Goal: Navigation & Orientation: Find specific page/section

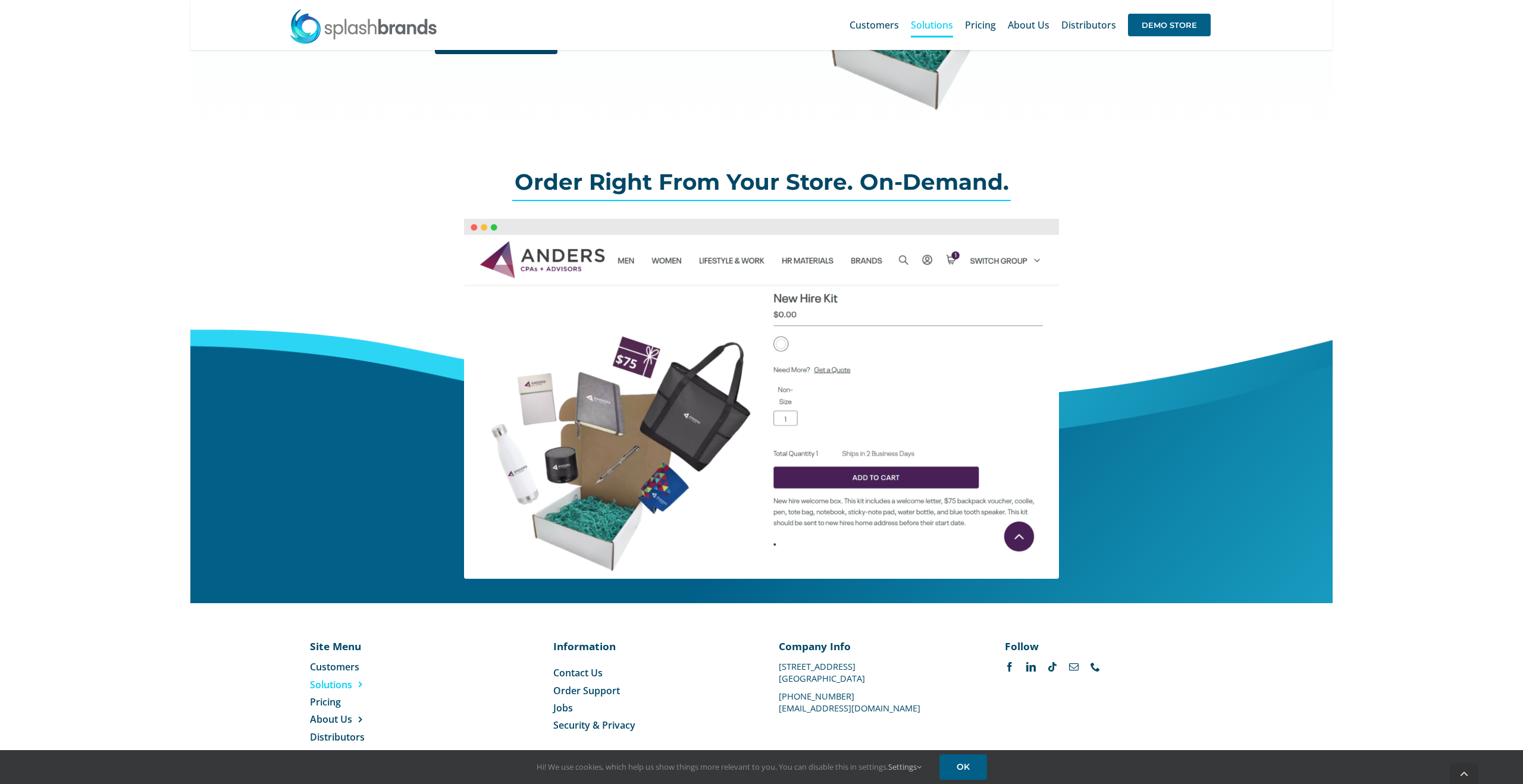
scroll to position [299, 0]
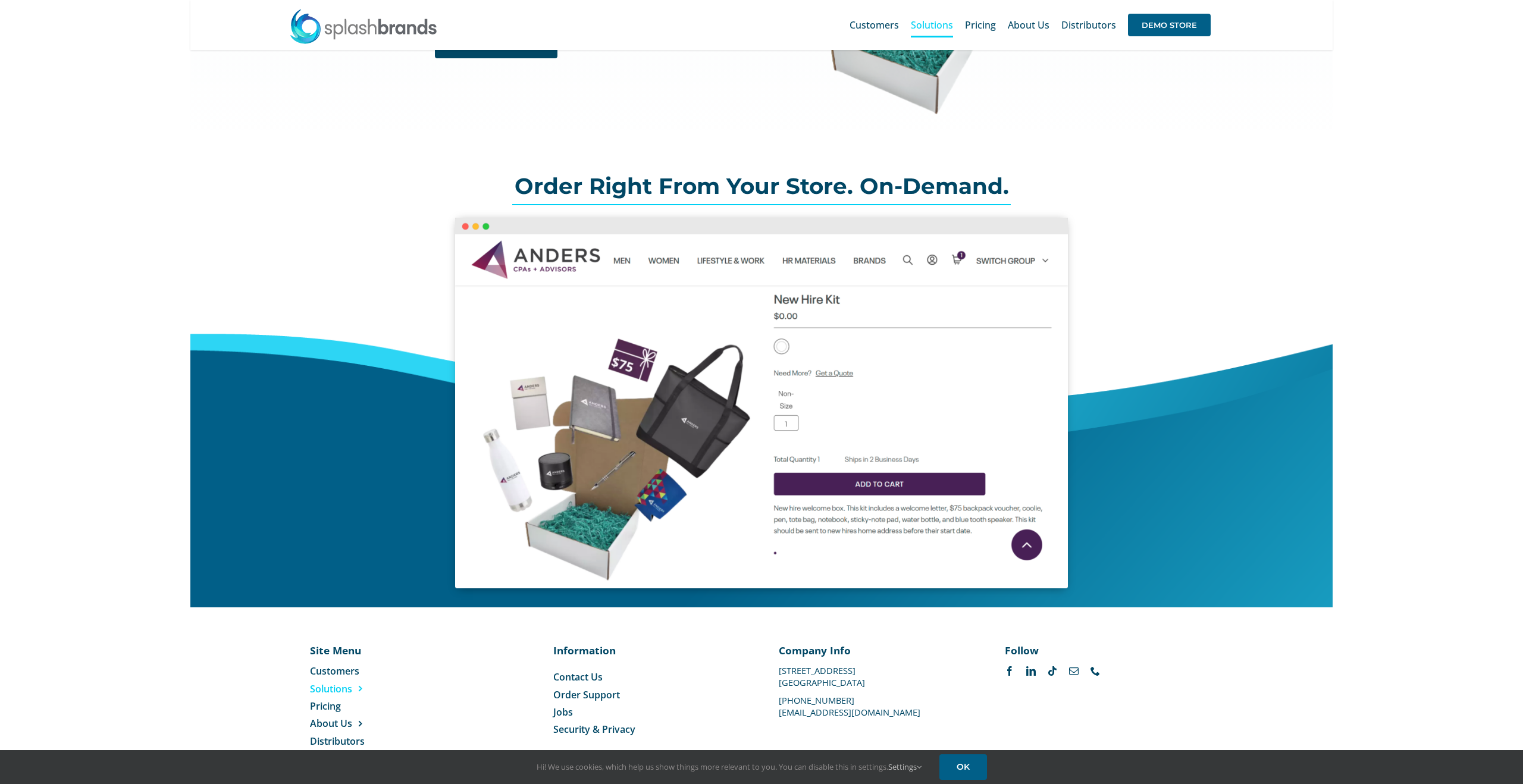
click at [660, 236] on img at bounding box center [761, 402] width 613 height 370
click at [738, 236] on img at bounding box center [761, 402] width 613 height 370
click at [818, 232] on img at bounding box center [761, 402] width 613 height 370
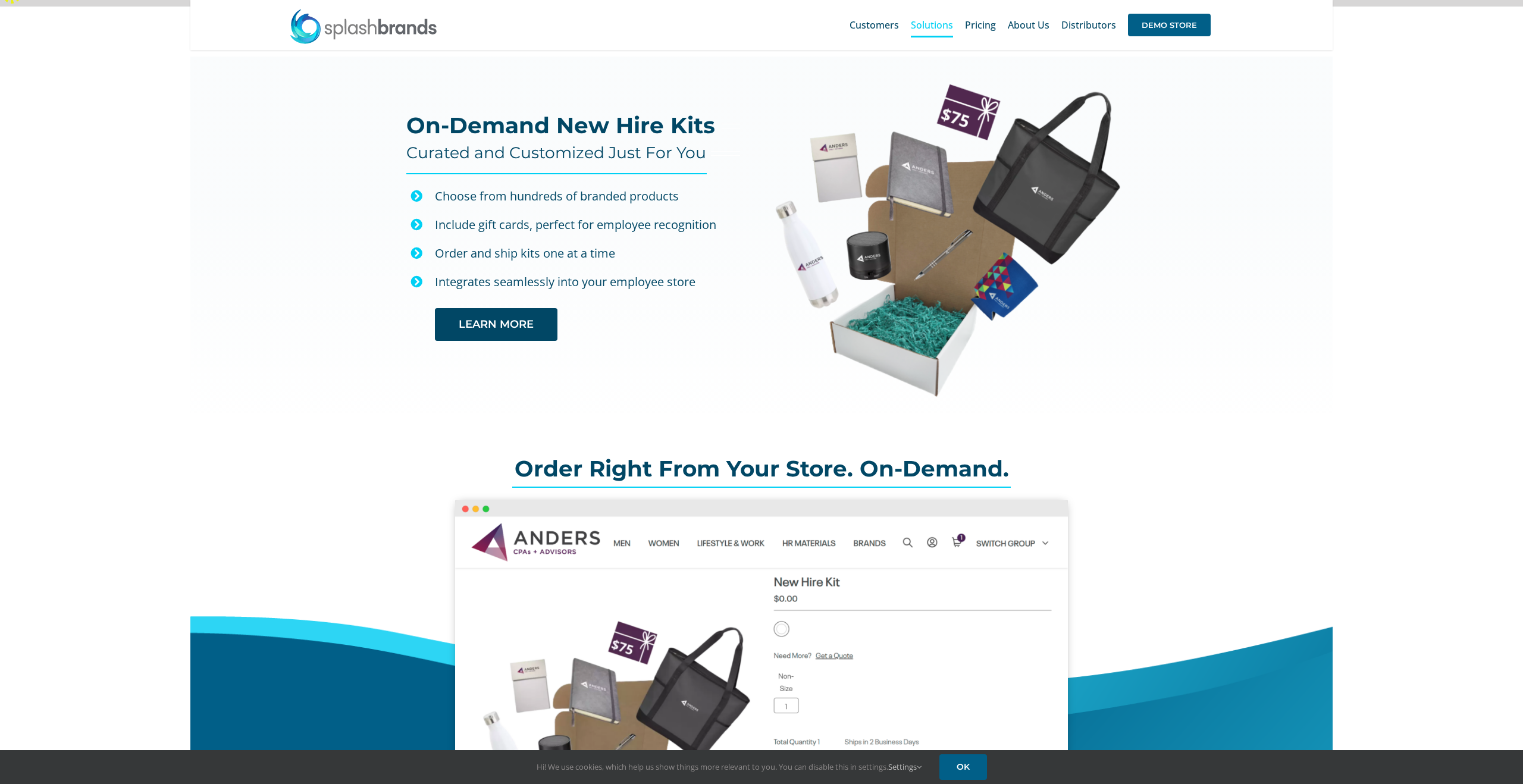
scroll to position [0, 0]
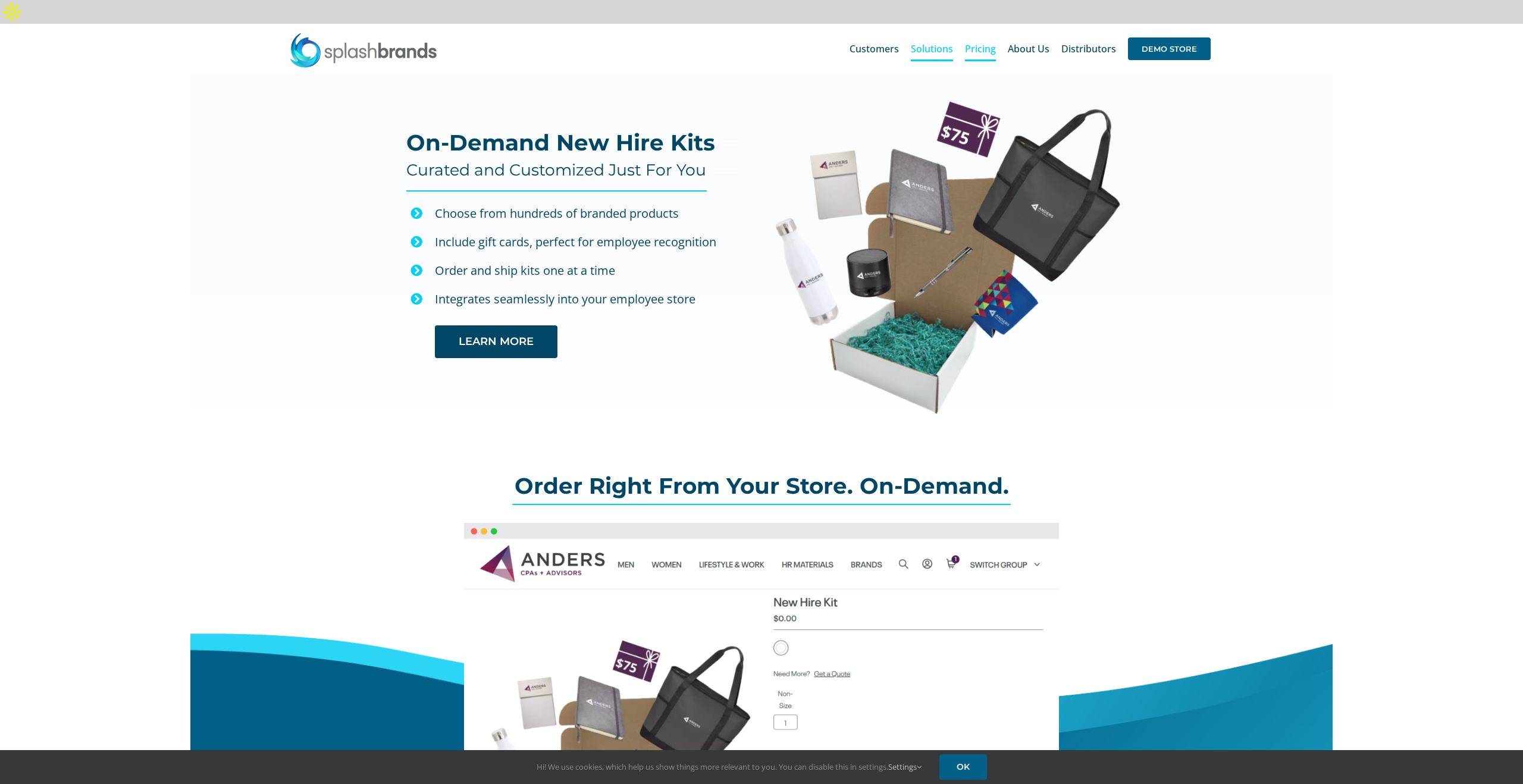
click at [985, 44] on span "Pricing" at bounding box center [980, 48] width 31 height 10
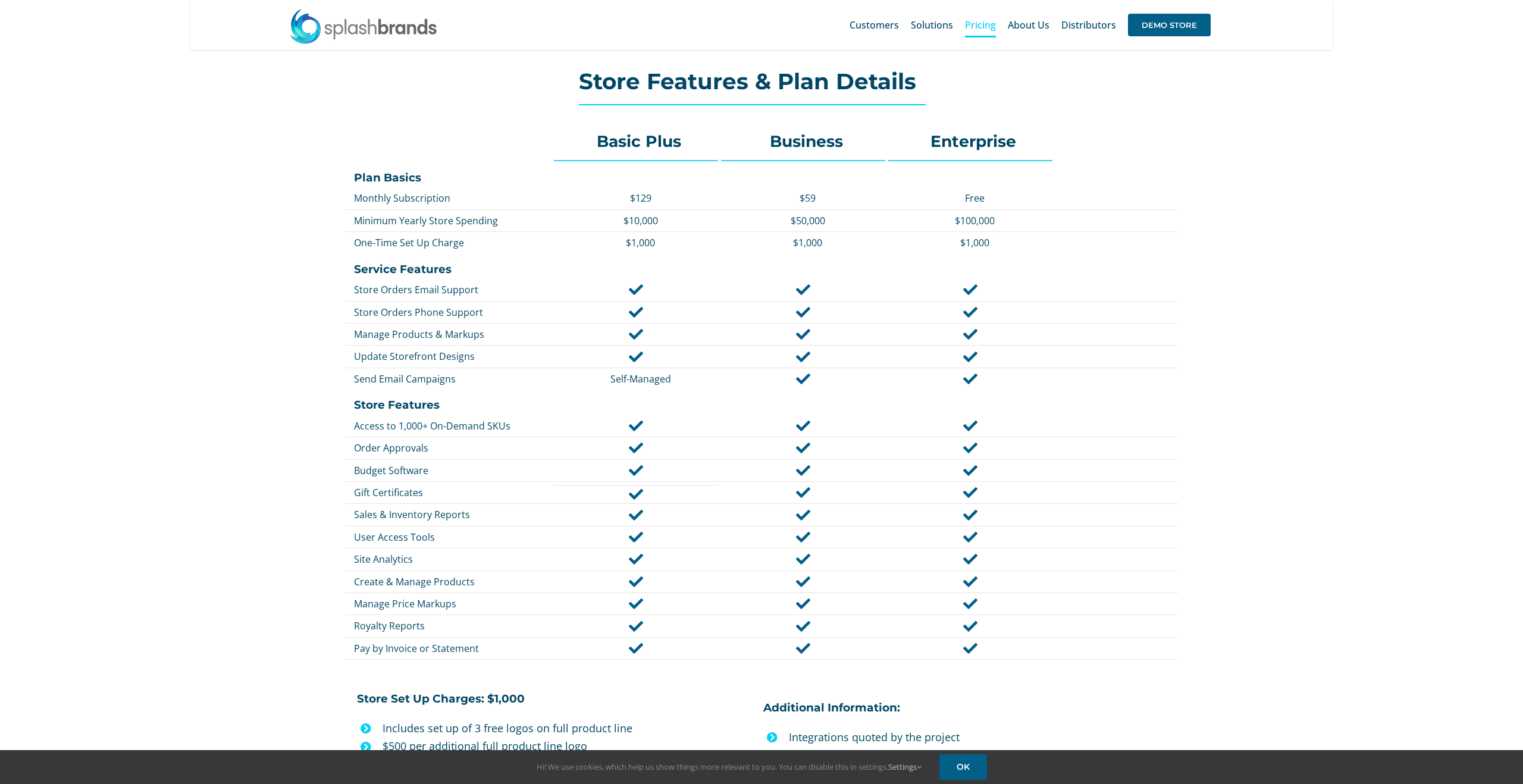
scroll to position [161, 0]
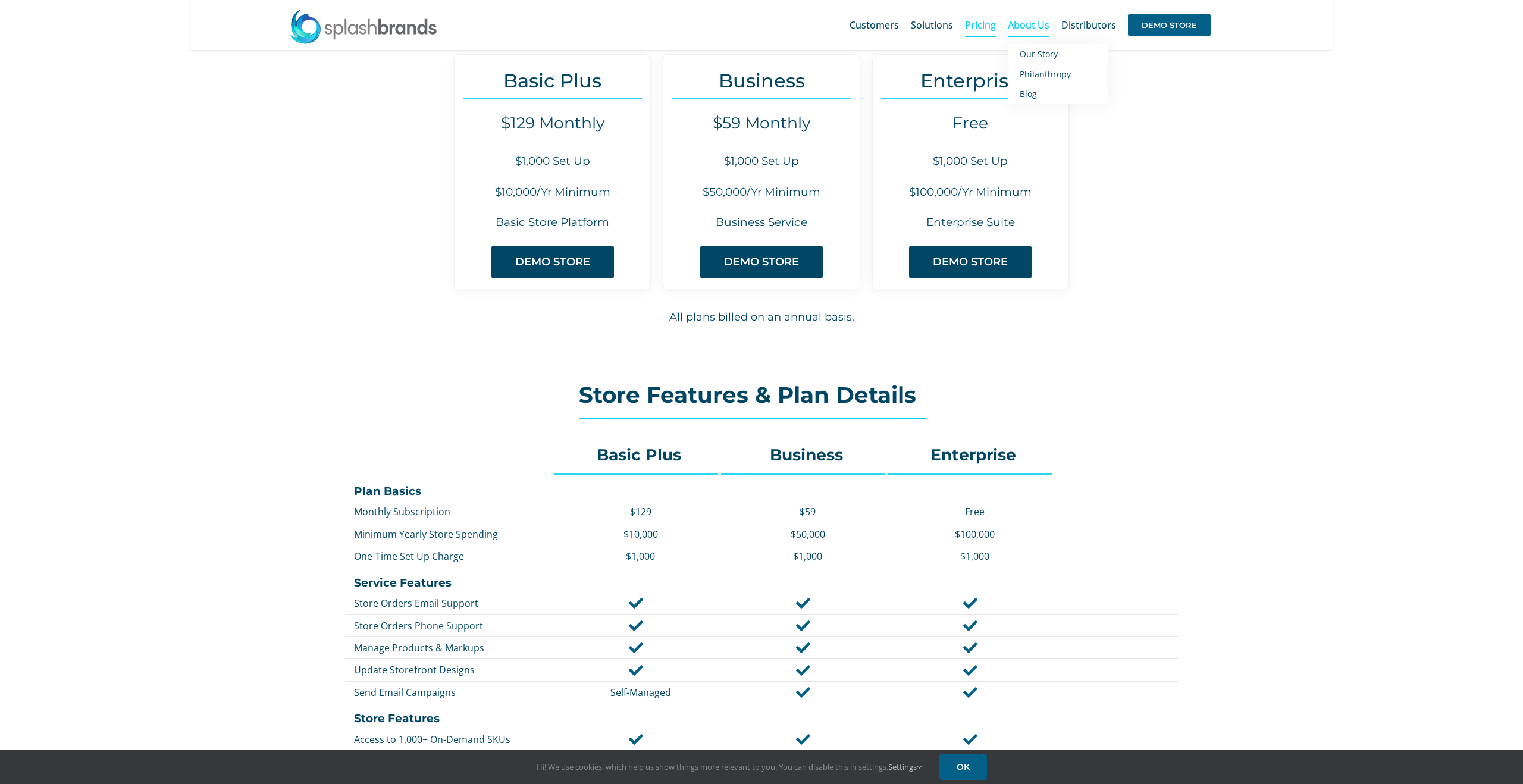
click at [1024, 25] on span "About Us" at bounding box center [1028, 25] width 42 height 10
click at [1102, 33] on link "Distributors" at bounding box center [1088, 25] width 55 height 38
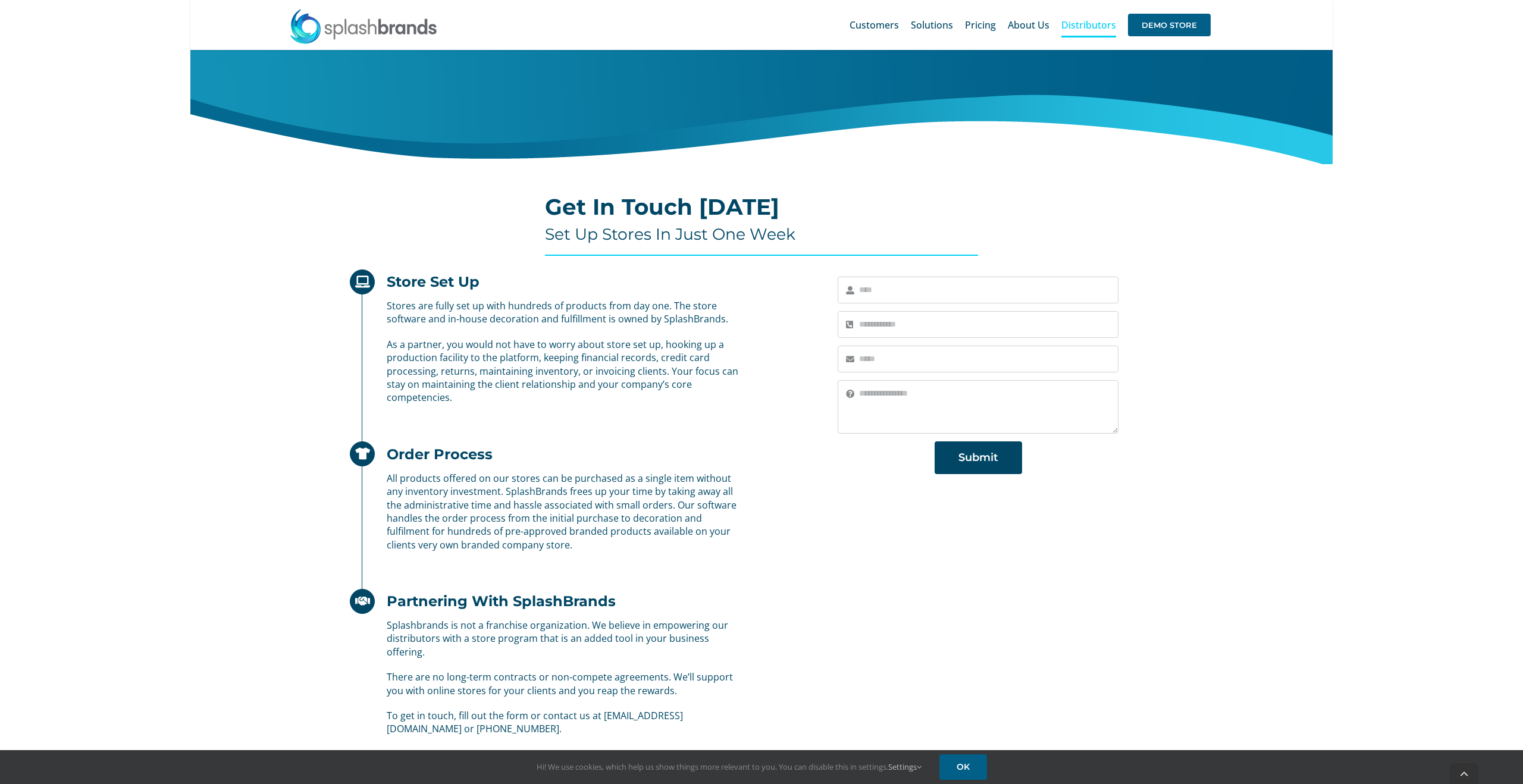
scroll to position [494, 0]
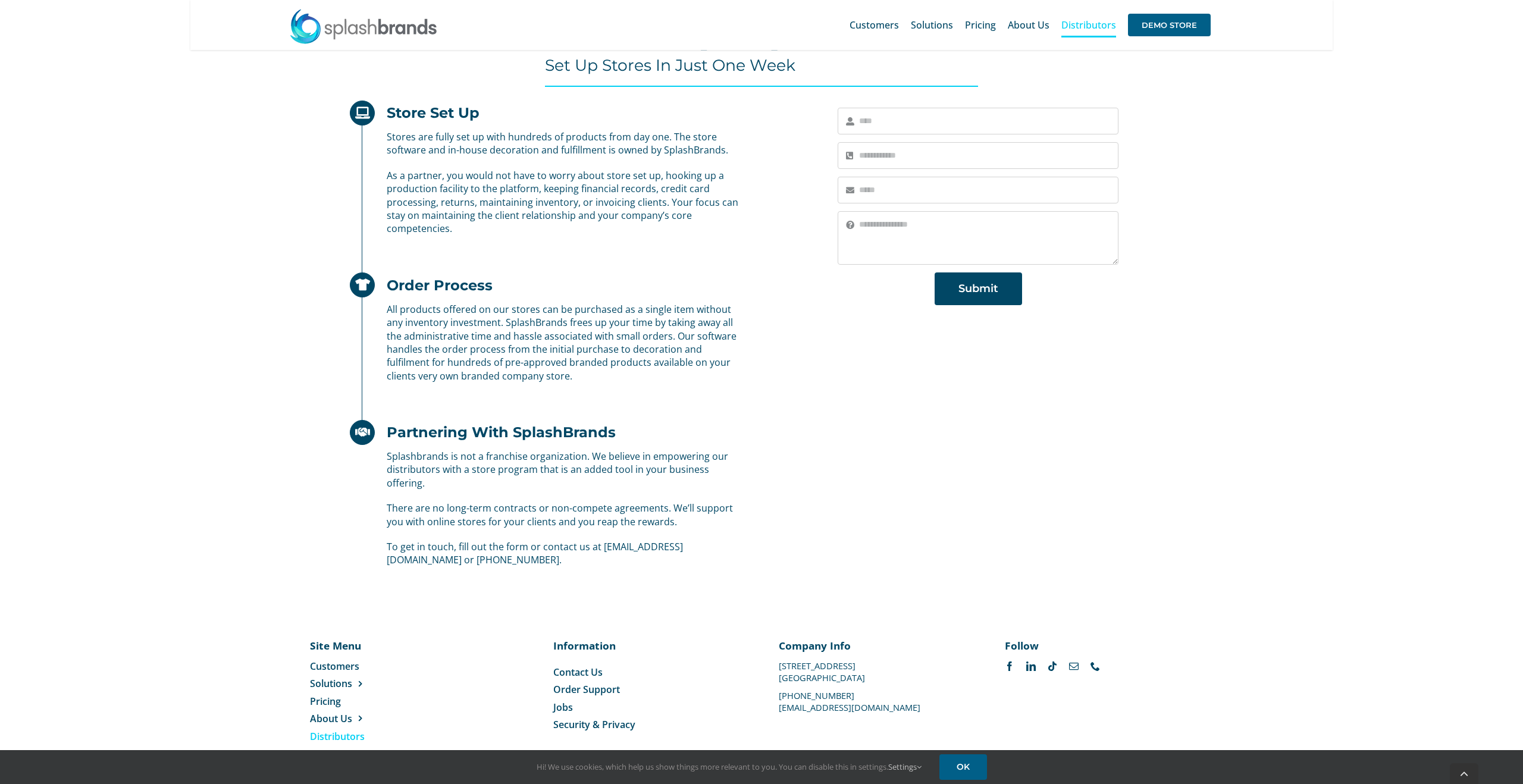
click at [562, 701] on span "Jobs" at bounding box center [563, 707] width 20 height 13
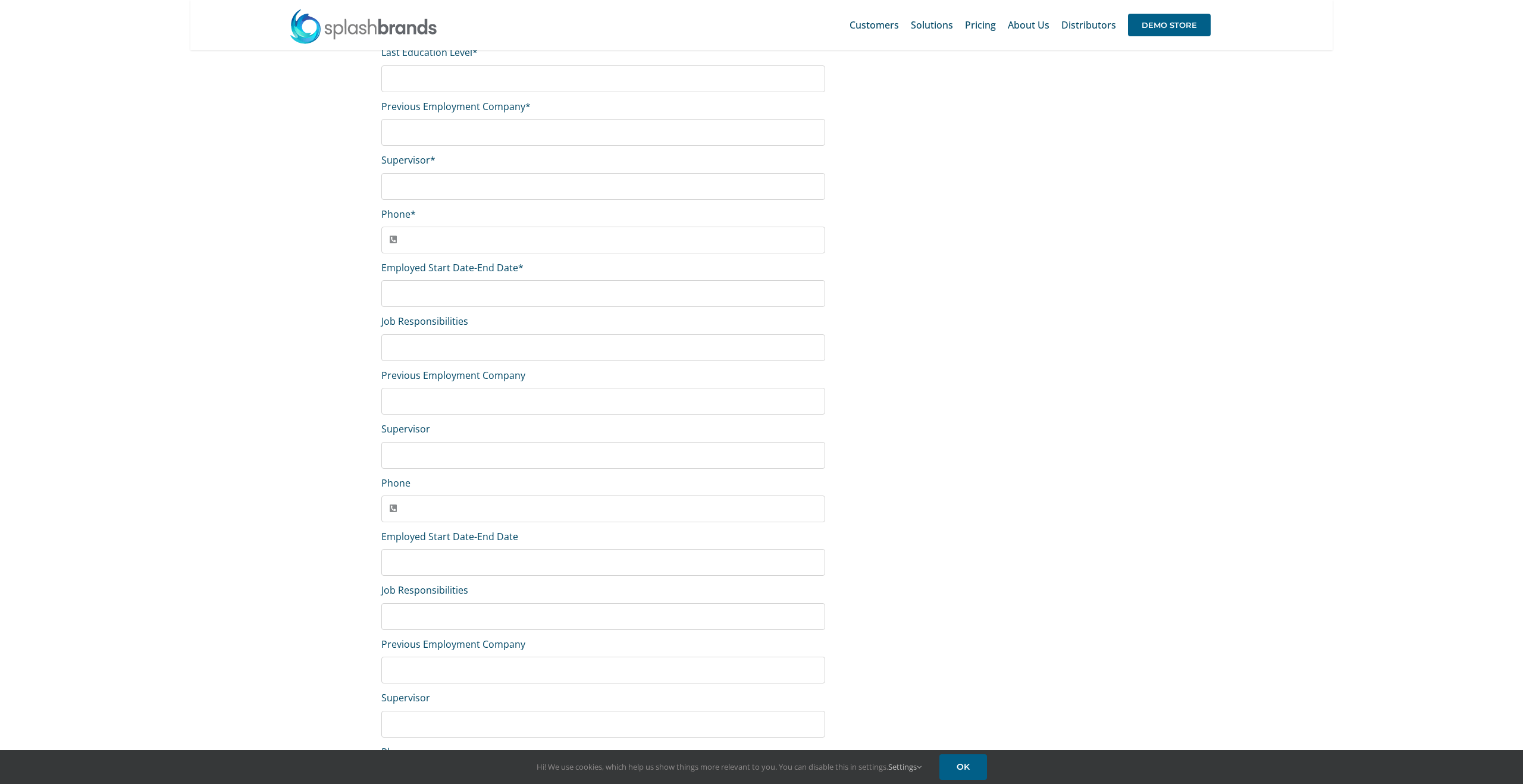
scroll to position [575, 0]
